Goal: Information Seeking & Learning: Learn about a topic

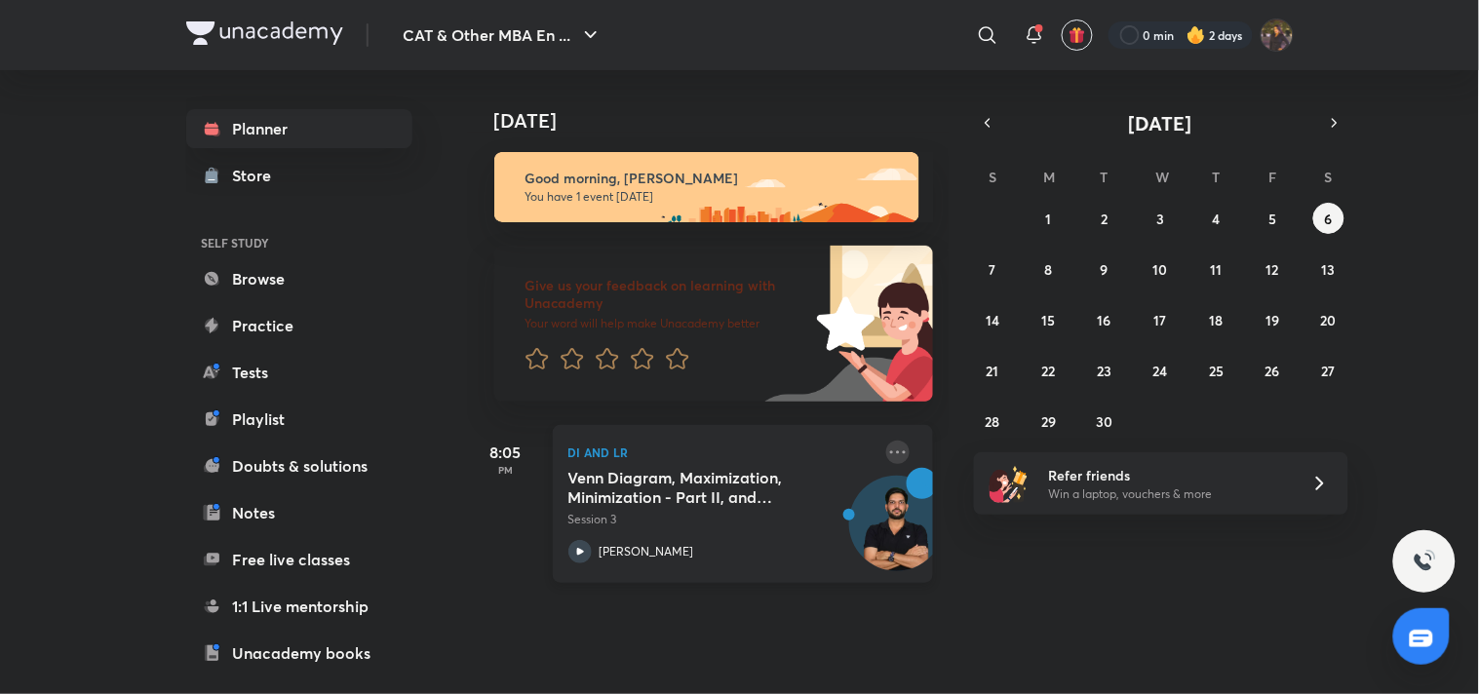
click at [886, 462] on icon at bounding box center [897, 452] width 23 height 23
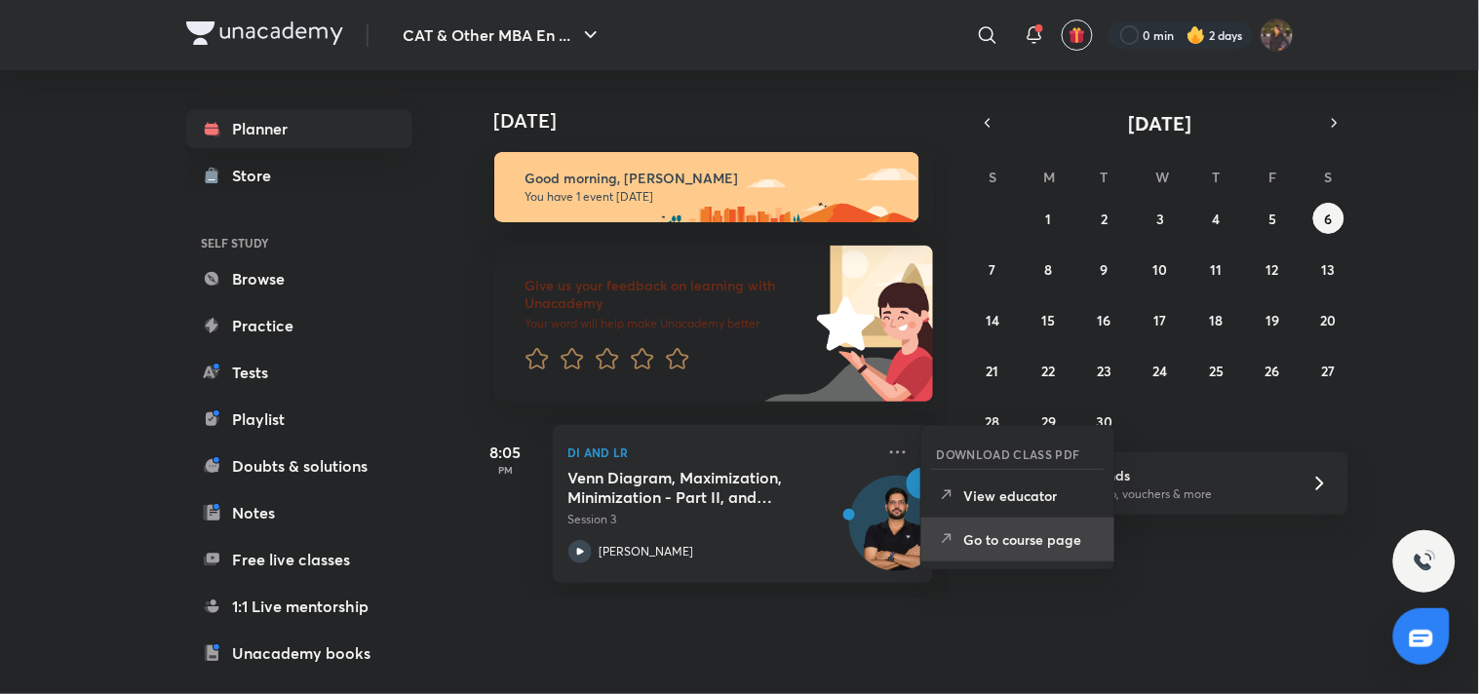
click at [1025, 551] on li "Go to course page" at bounding box center [1017, 540] width 193 height 44
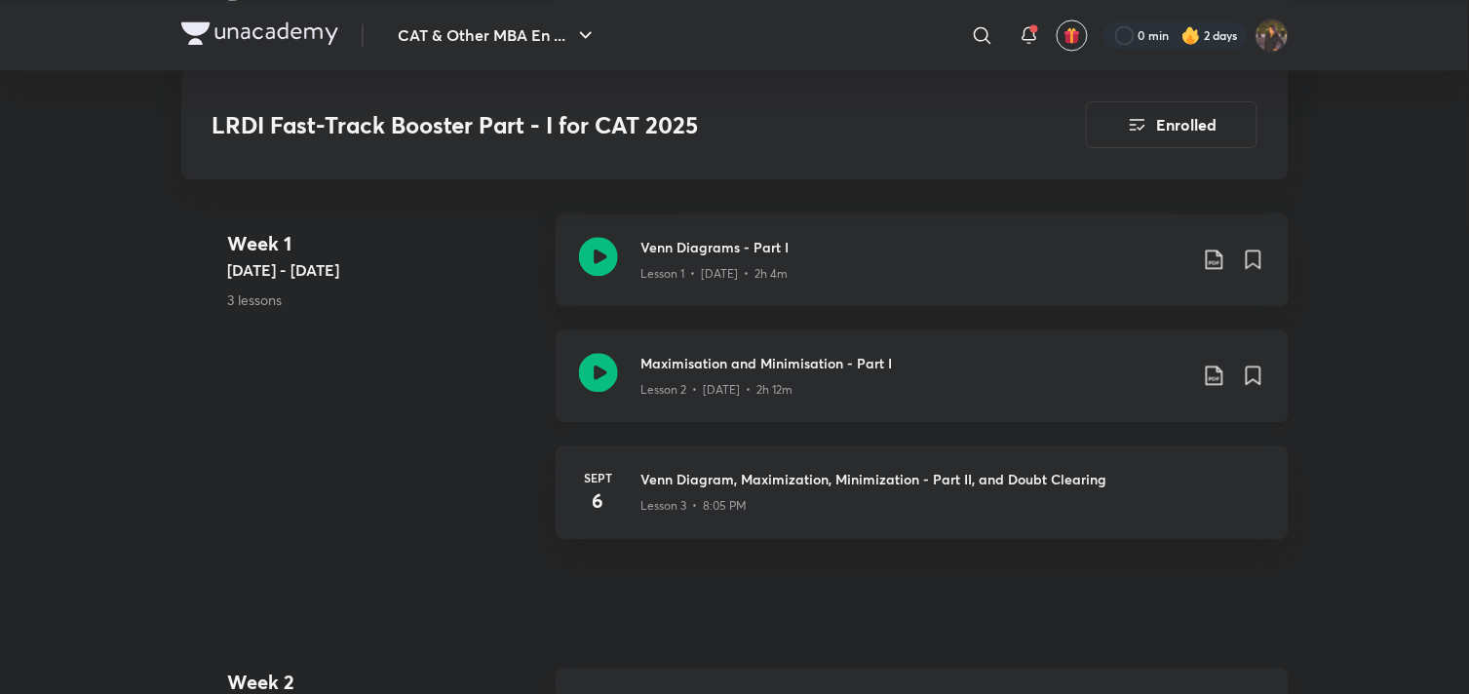
scroll to position [1000, 0]
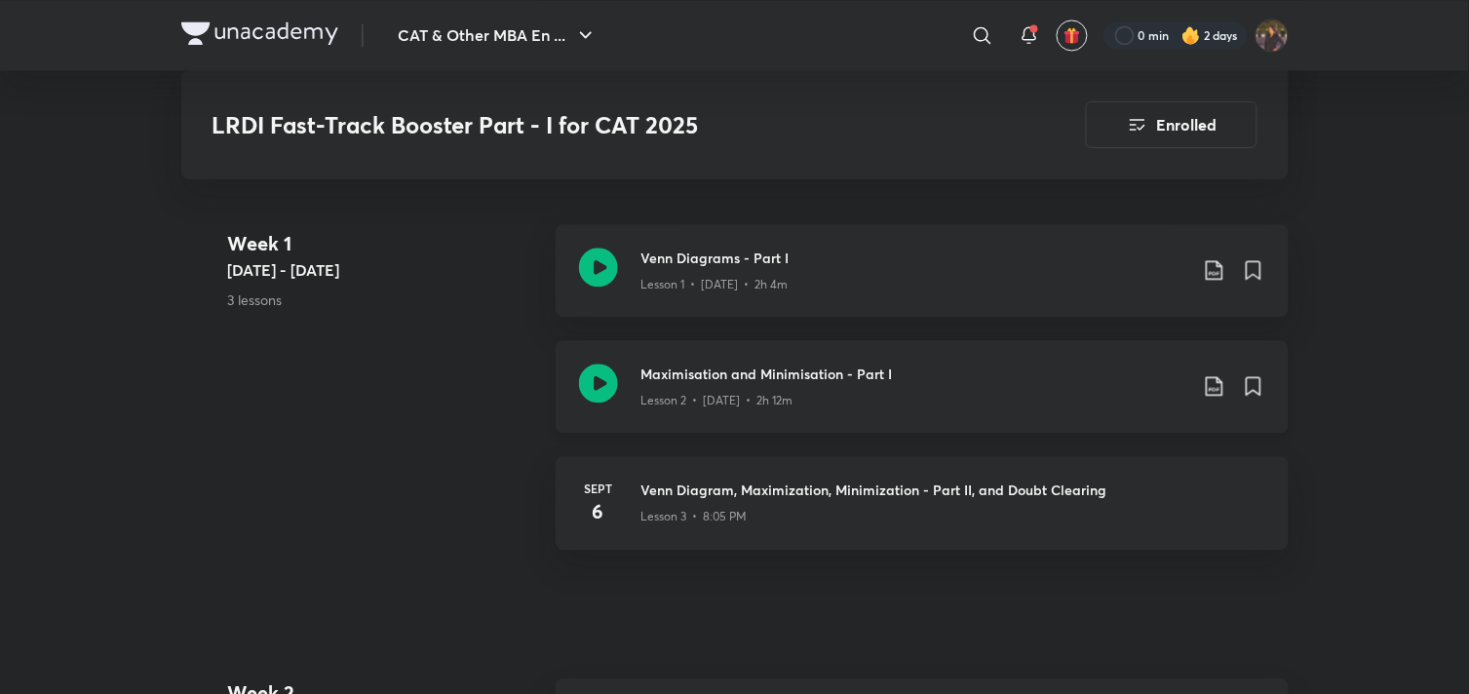
click at [788, 349] on div "Maximisation and Minimisation - Part I Lesson 2 • Sept 4 • 2h 12m" at bounding box center [922, 386] width 733 height 93
